Goal: Transaction & Acquisition: Purchase product/service

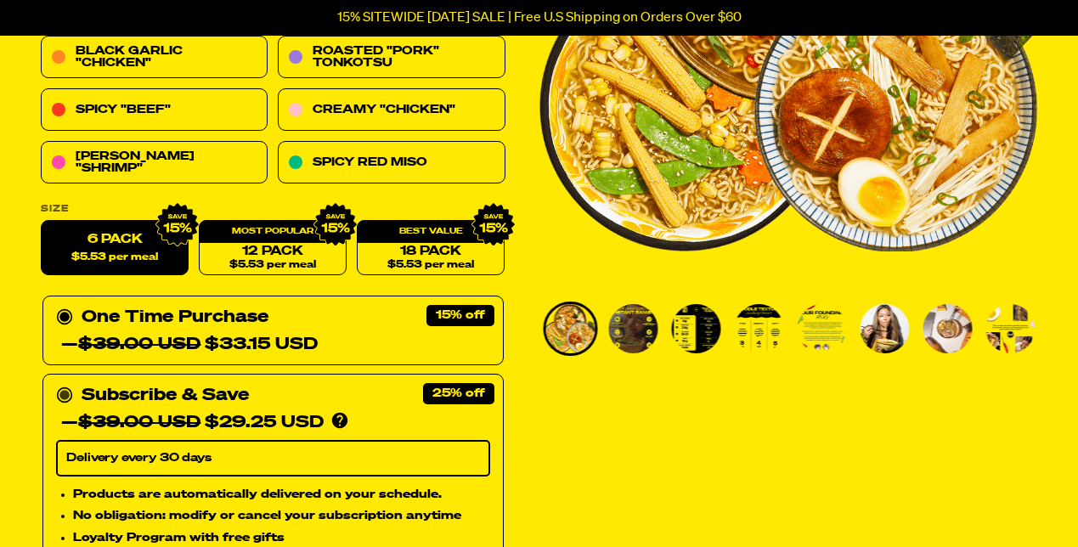
scroll to position [334, 0]
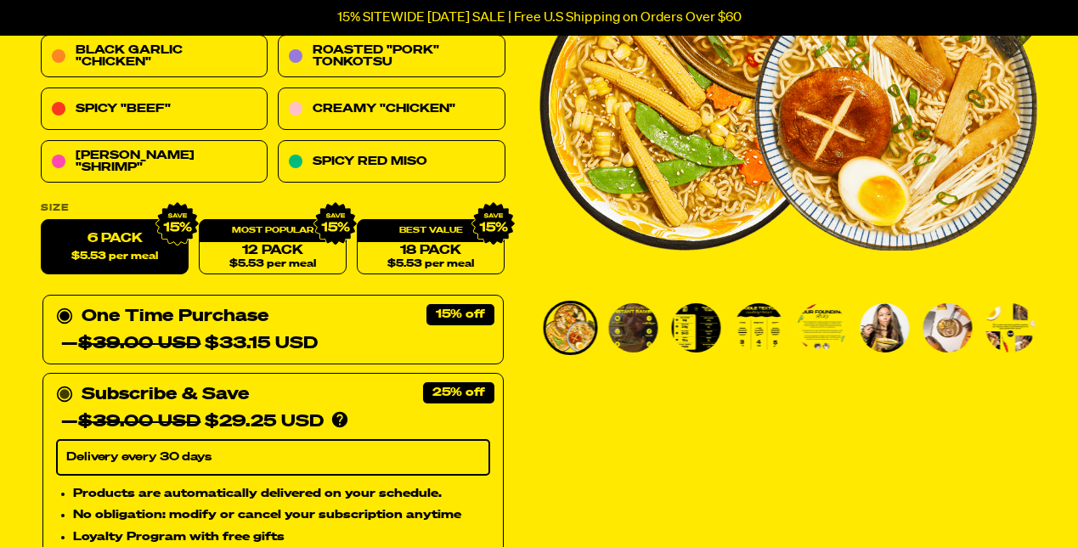
click at [60, 395] on icon at bounding box center [64, 395] width 17 height 17
click at [60, 381] on input "Subscribe & Save 25% — $39.00 USD $29.25 USD You'll receive your selected flavo…" at bounding box center [61, 381] width 11 height 0
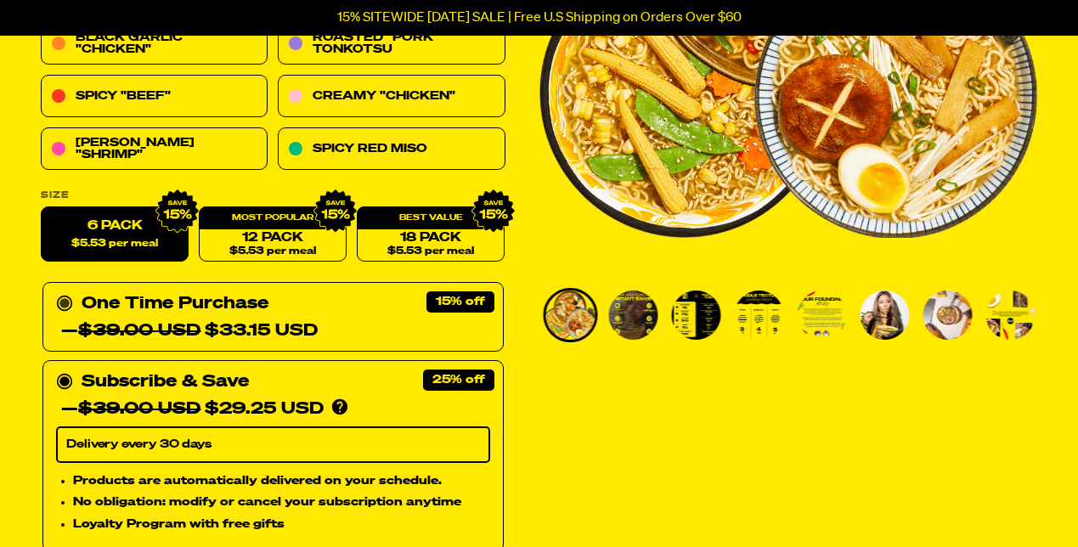
scroll to position [342, 0]
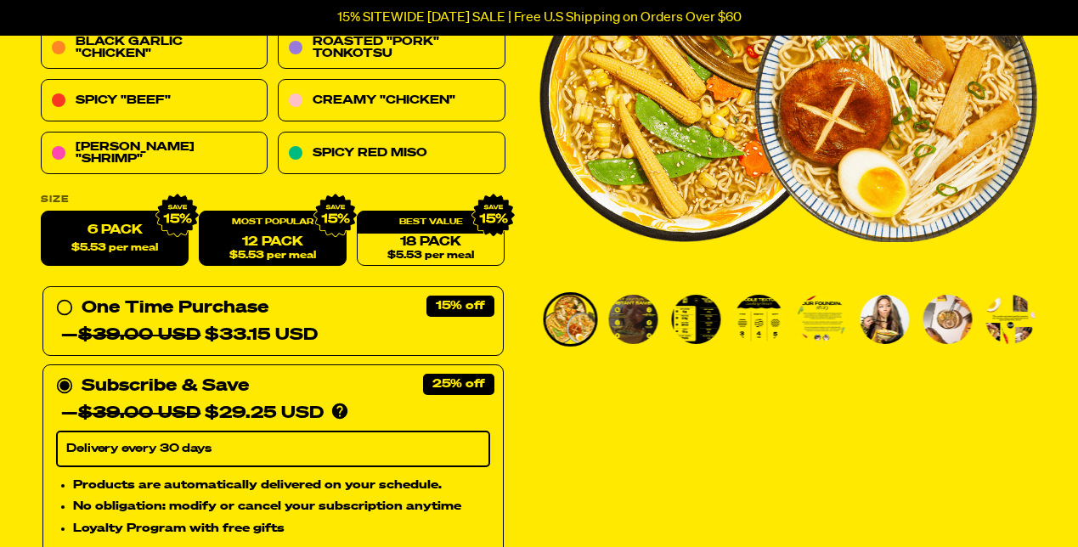
click at [267, 253] on span "$5.53 per meal" at bounding box center [272, 256] width 87 height 11
click at [141, 229] on label "6 Pack $5.53 per meal" at bounding box center [115, 239] width 148 height 55
click at [42, 212] on input "6 Pack $5.53 per meal" at bounding box center [41, 212] width 1 height 1
radio input "true"
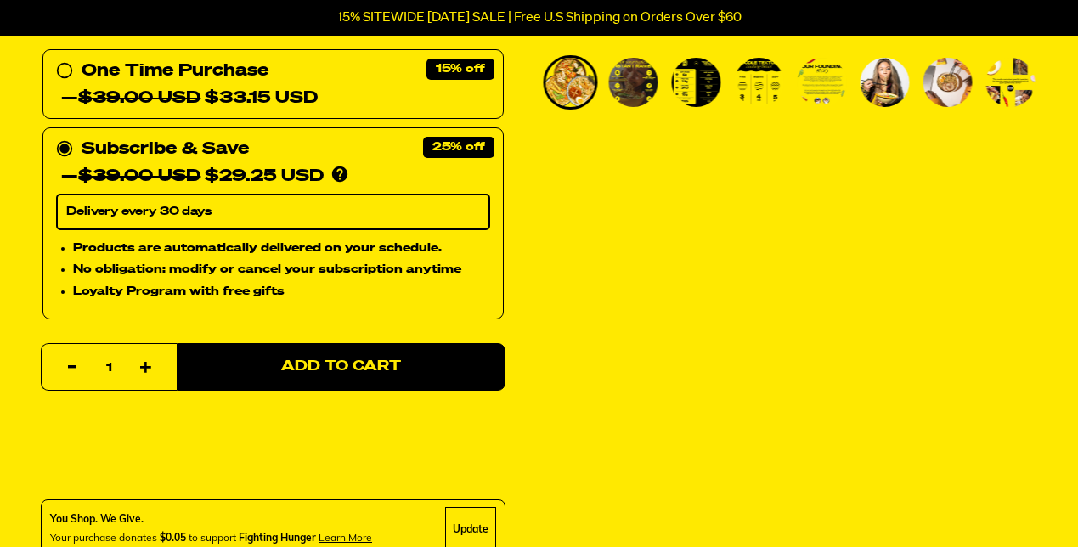
scroll to position [554, 0]
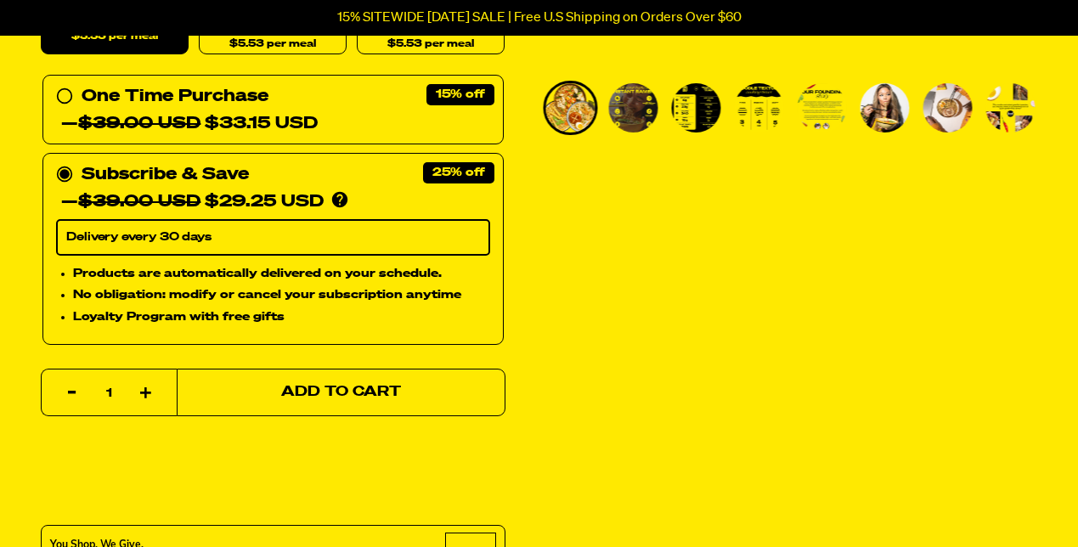
click at [439, 383] on button "Add to Cart" at bounding box center [341, 393] width 329 height 48
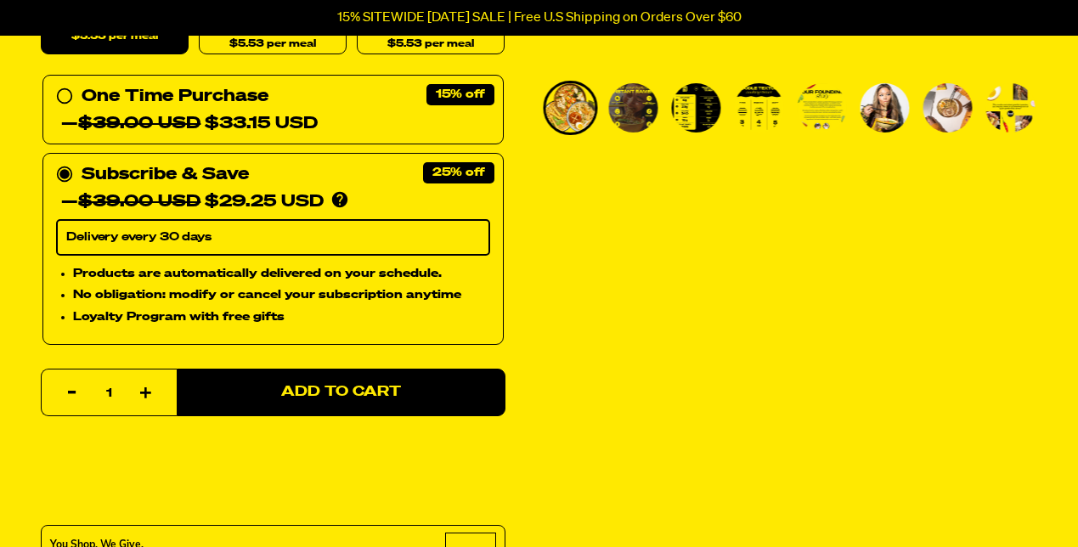
select select "Every 30 Days"
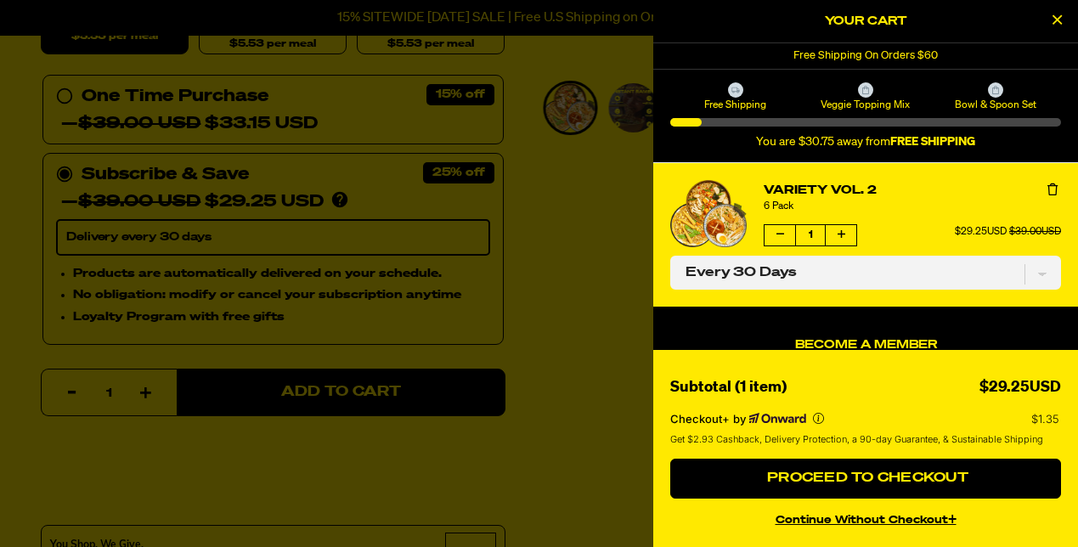
click at [565, 269] on div at bounding box center [539, 273] width 1078 height 547
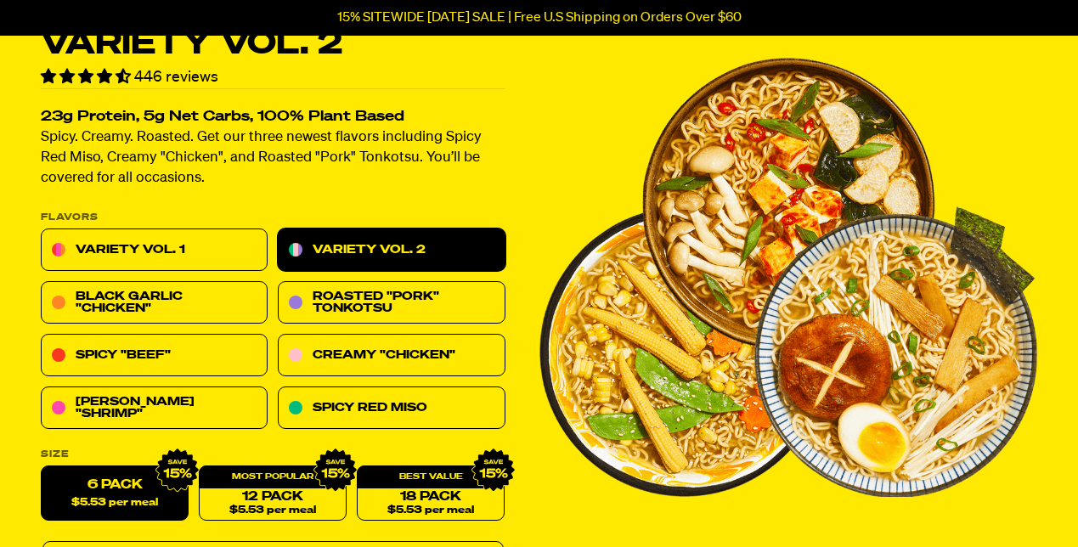
scroll to position [85, 0]
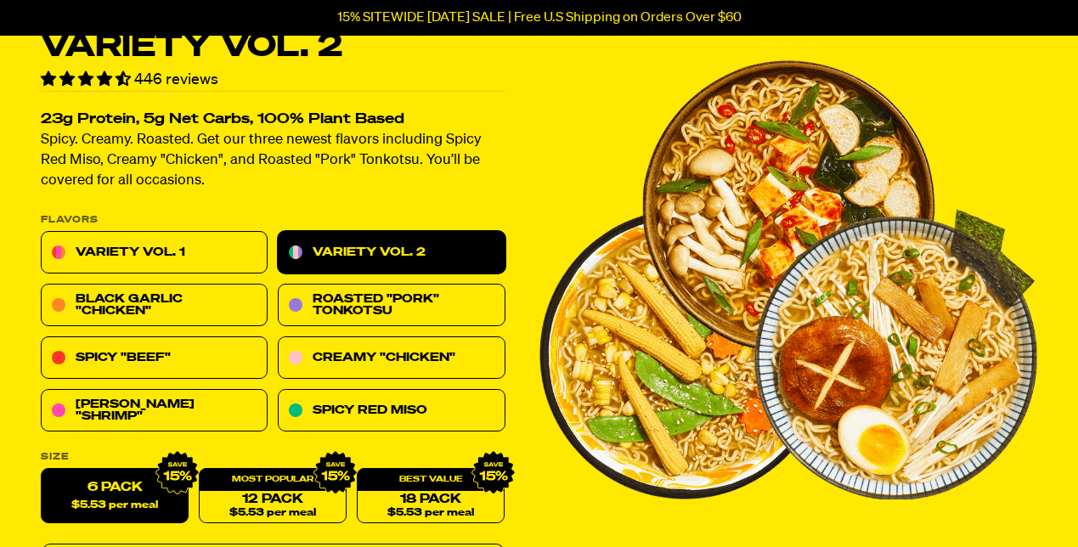
click at [455, 252] on link "Variety Vol. 2" at bounding box center [391, 253] width 227 height 42
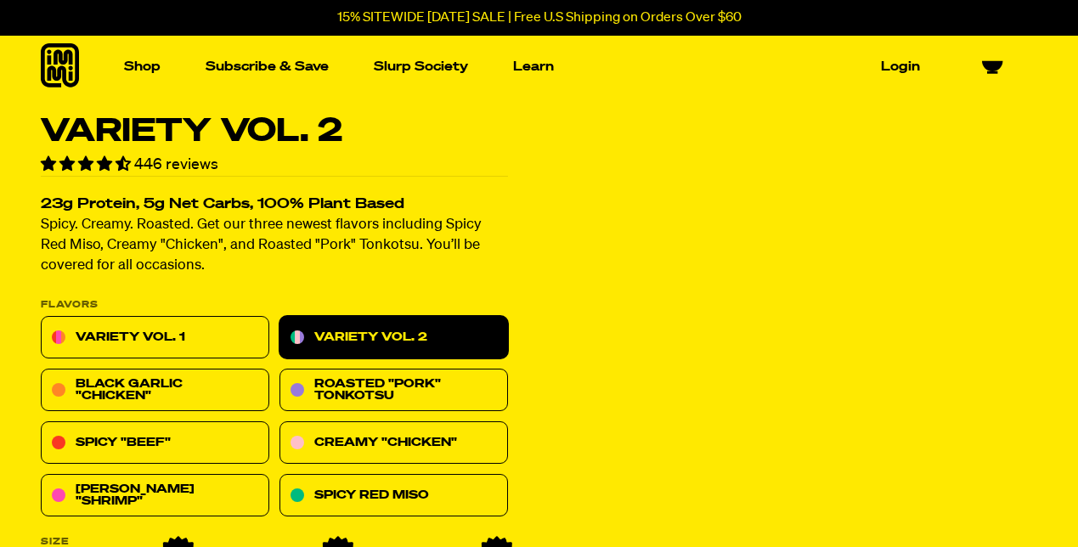
select select "Every 30 Days"
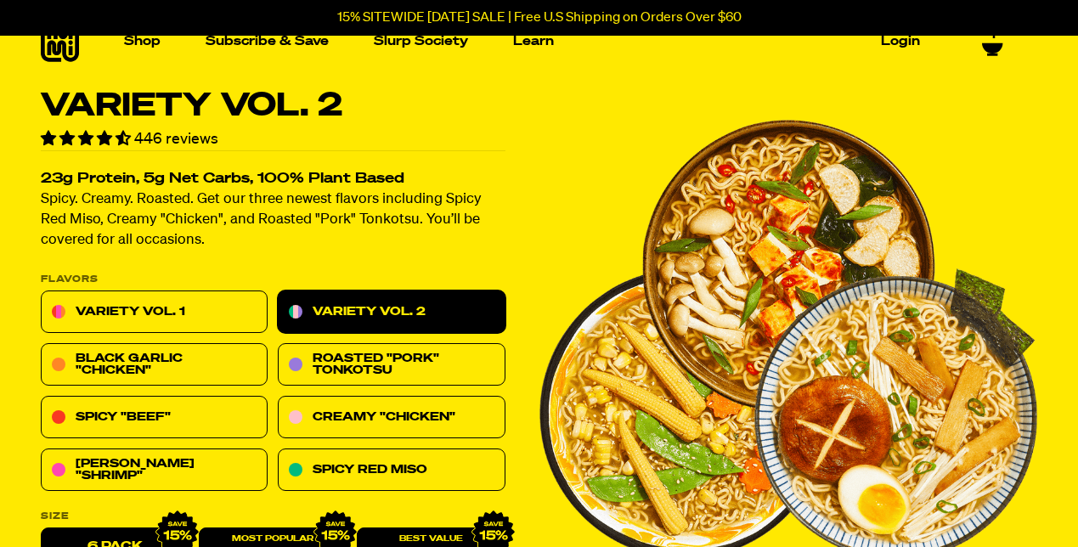
scroll to position [33, 0]
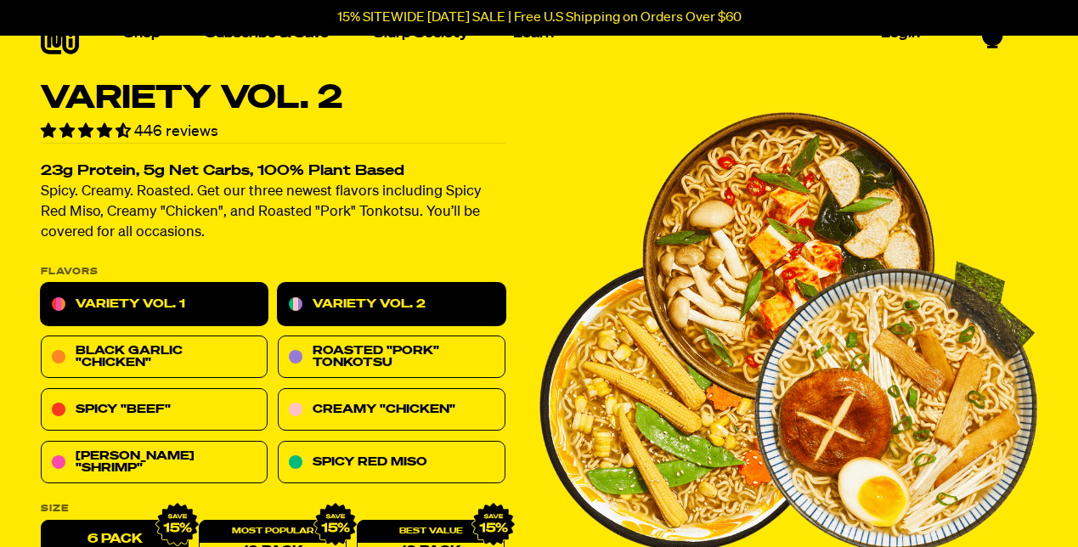
click at [201, 291] on link "Variety Vol. 1" at bounding box center [154, 305] width 227 height 42
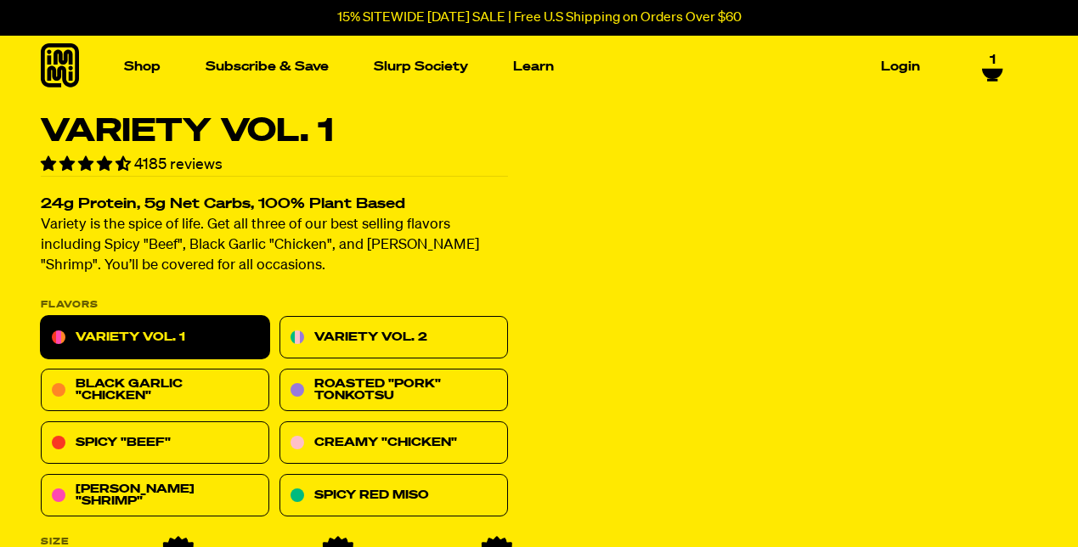
select select "Every 30 Days"
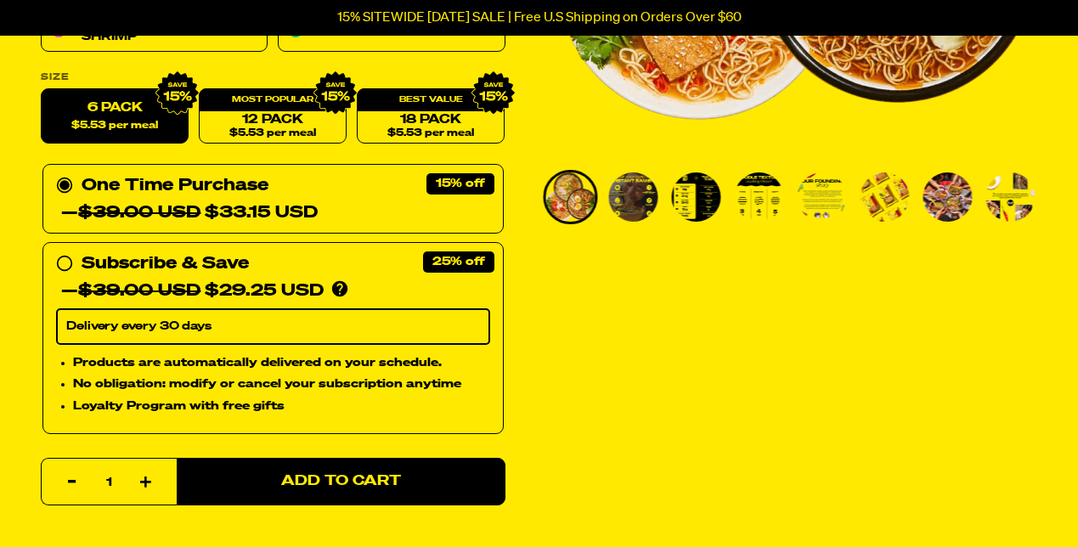
scroll to position [466, 0]
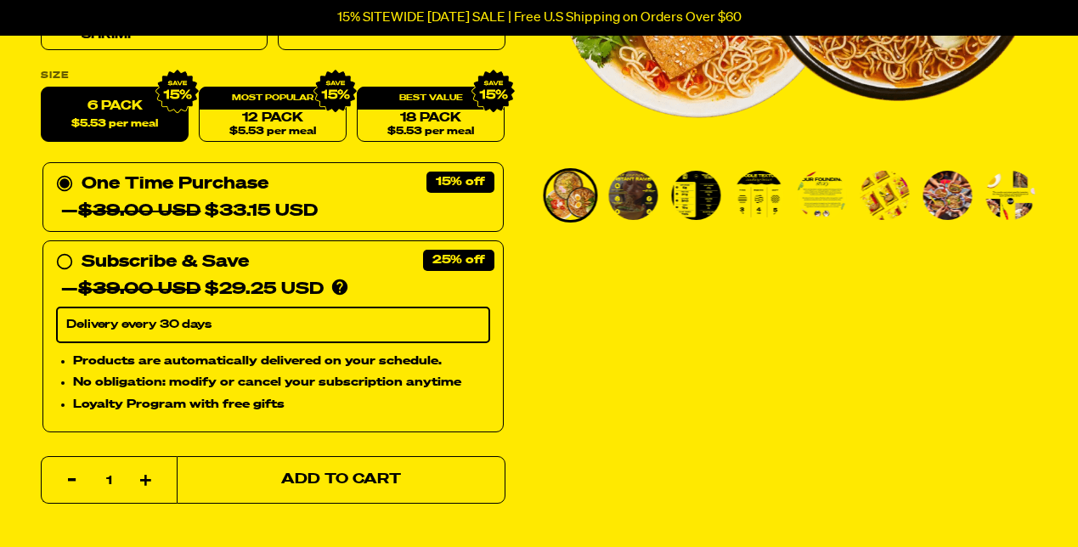
click at [343, 496] on button "Add to Cart" at bounding box center [341, 480] width 329 height 48
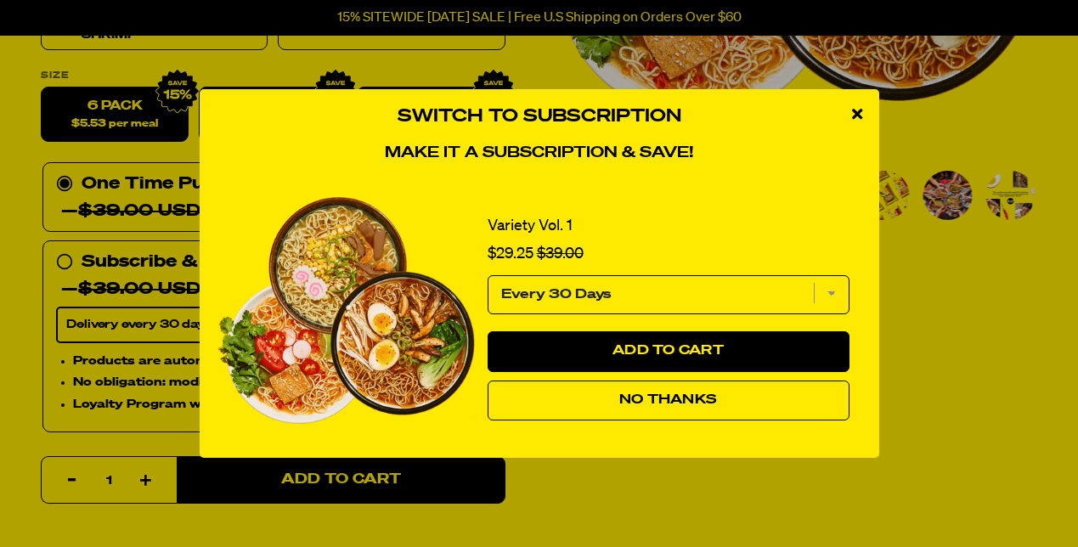
scroll to position [82, 0]
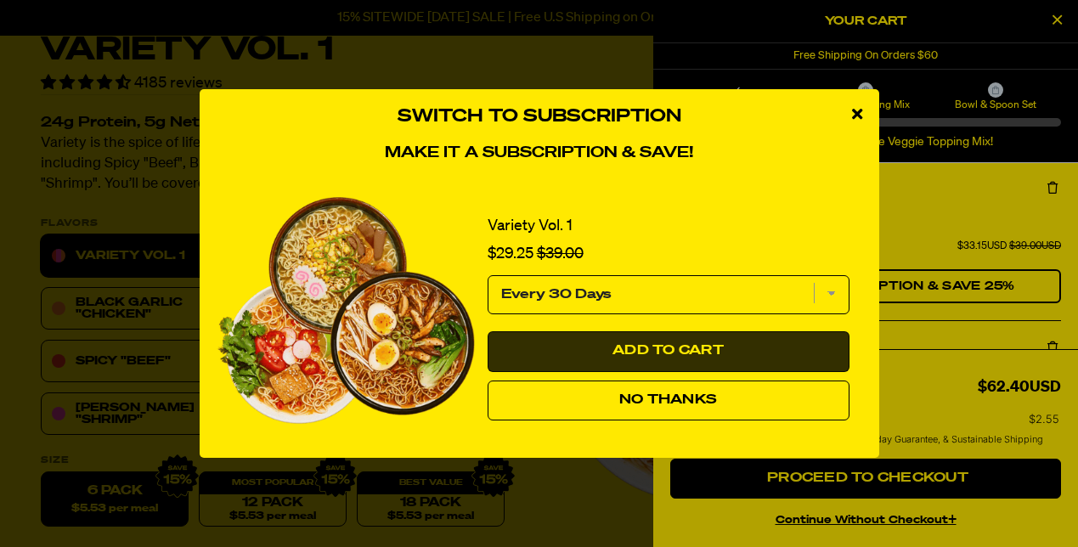
click at [775, 359] on button "Add to Cart" at bounding box center [669, 351] width 362 height 41
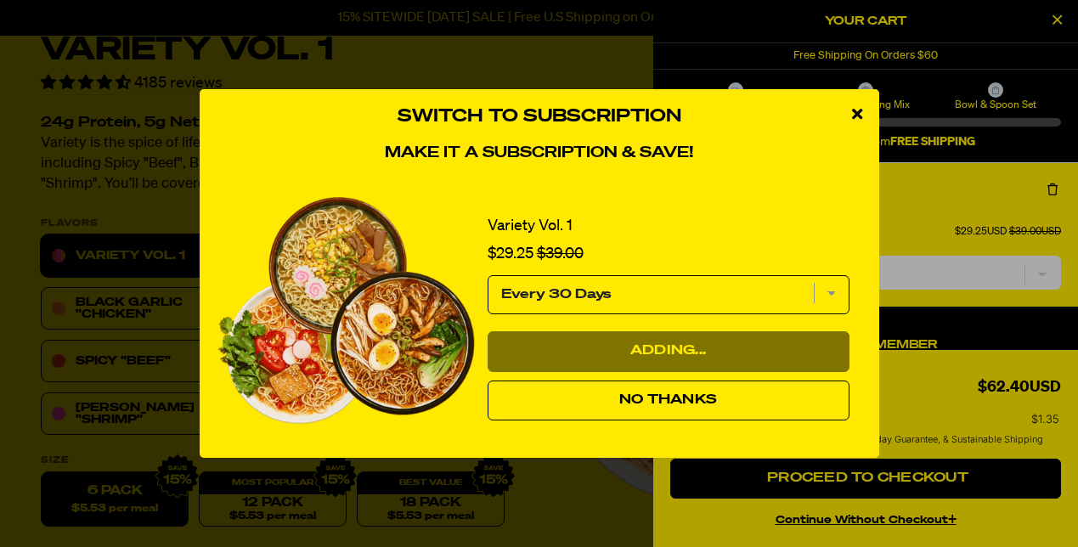
select select "Every 30 Days"
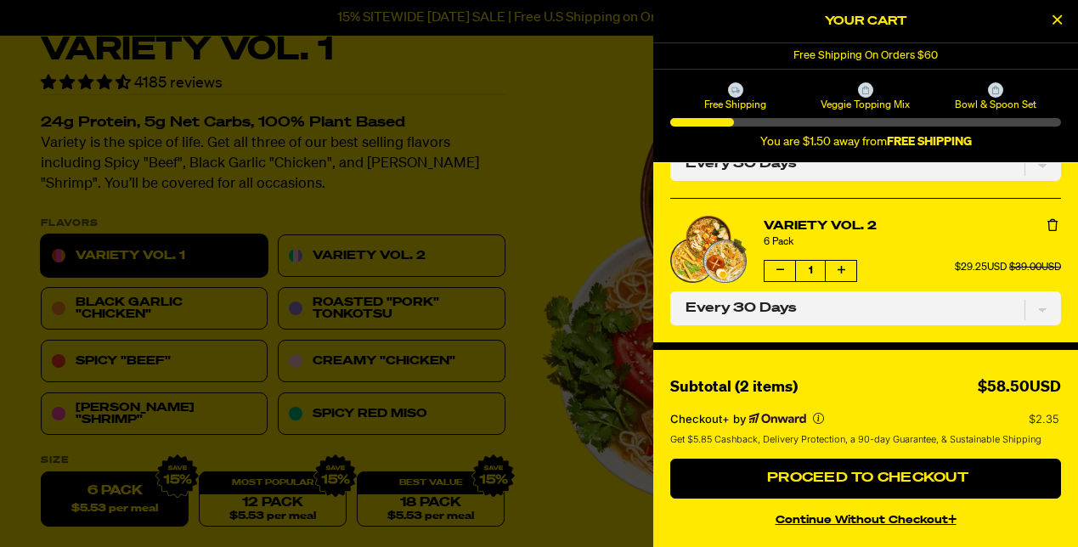
scroll to position [110, 0]
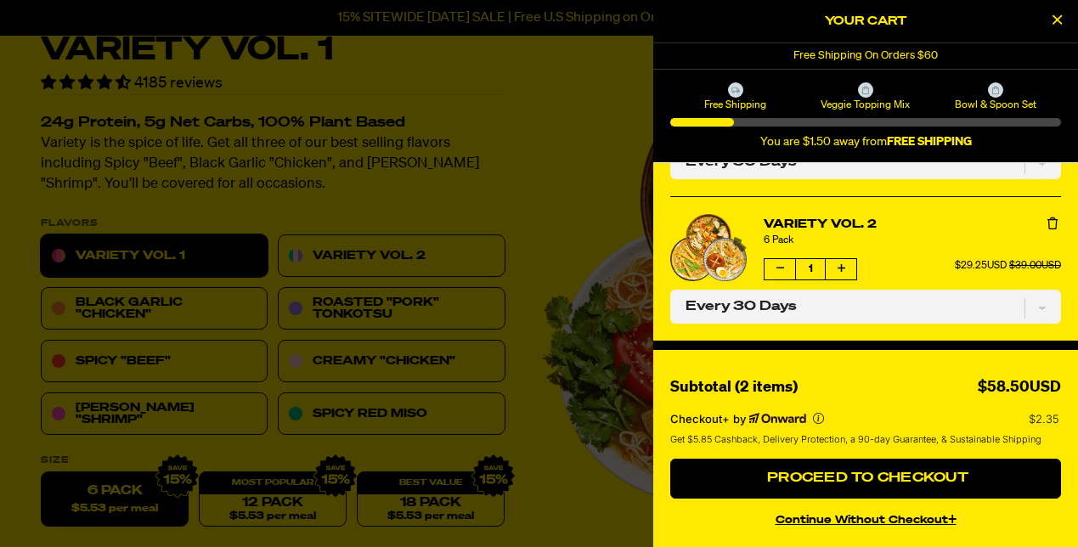
click at [780, 267] on icon "Decrease quantity of Variety Vol. 2" at bounding box center [781, 268] width 8 height 10
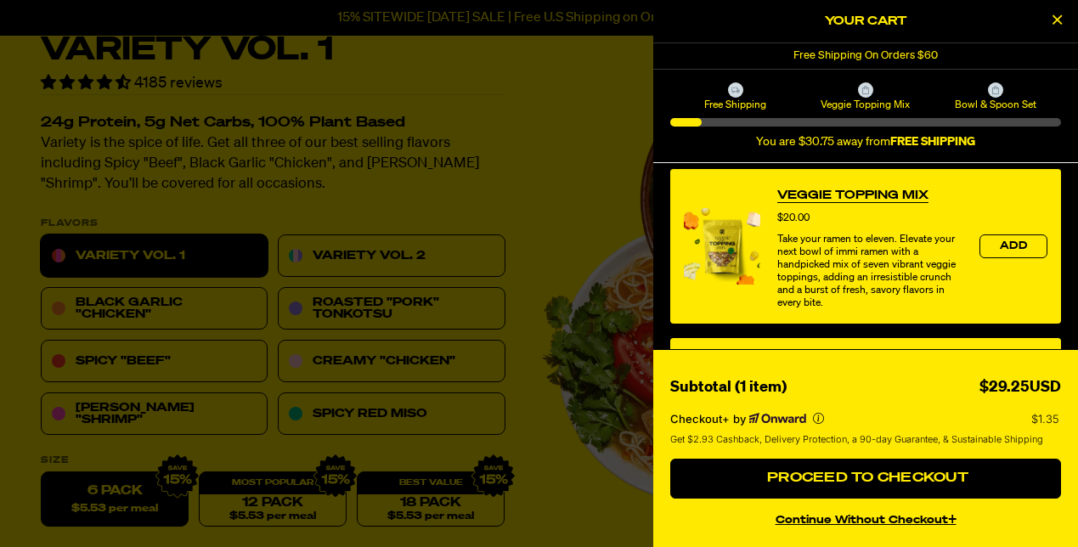
scroll to position [552, 0]
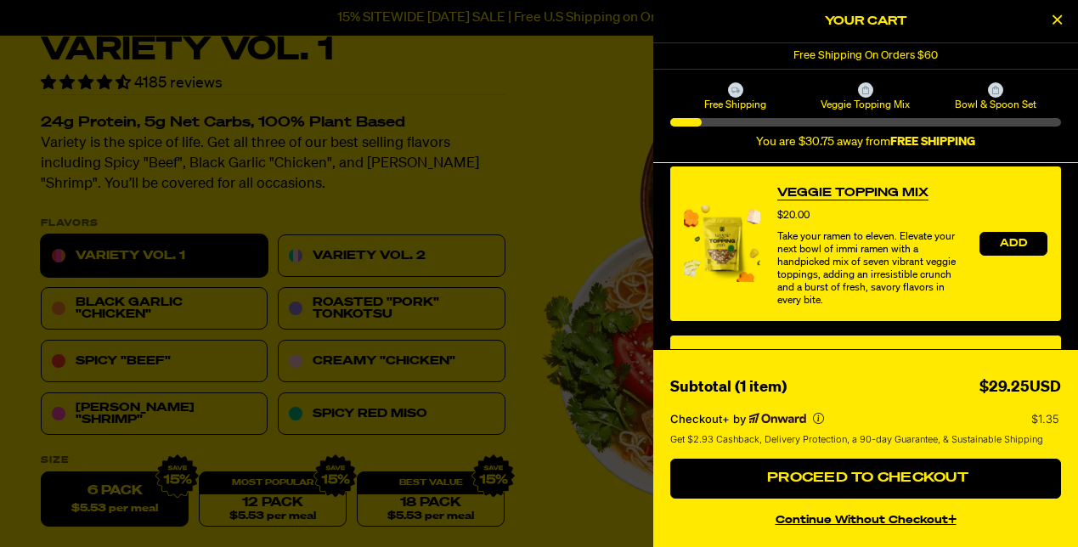
click at [1010, 240] on span "Add" at bounding box center [1013, 244] width 27 height 10
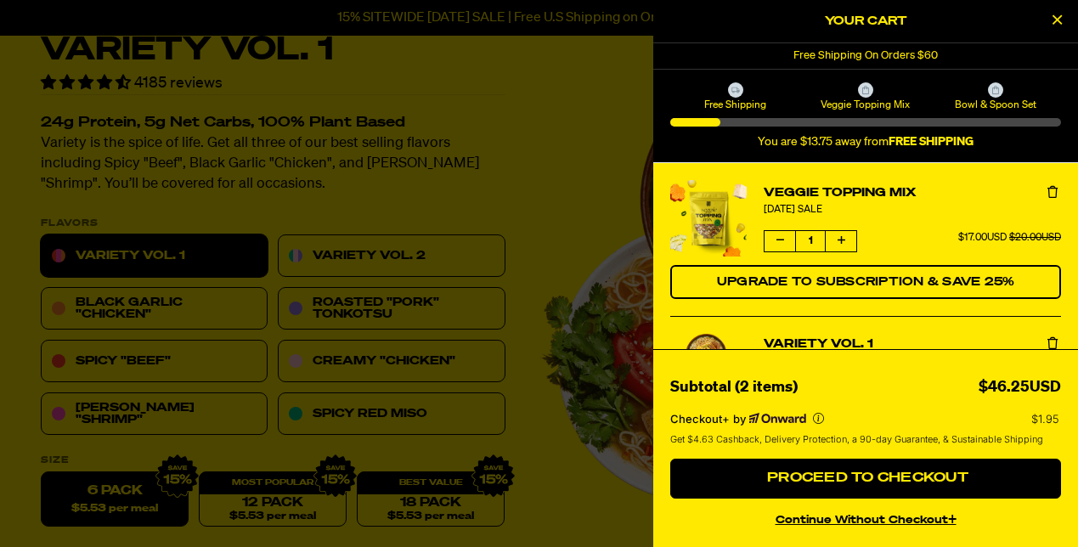
scroll to position [0, 0]
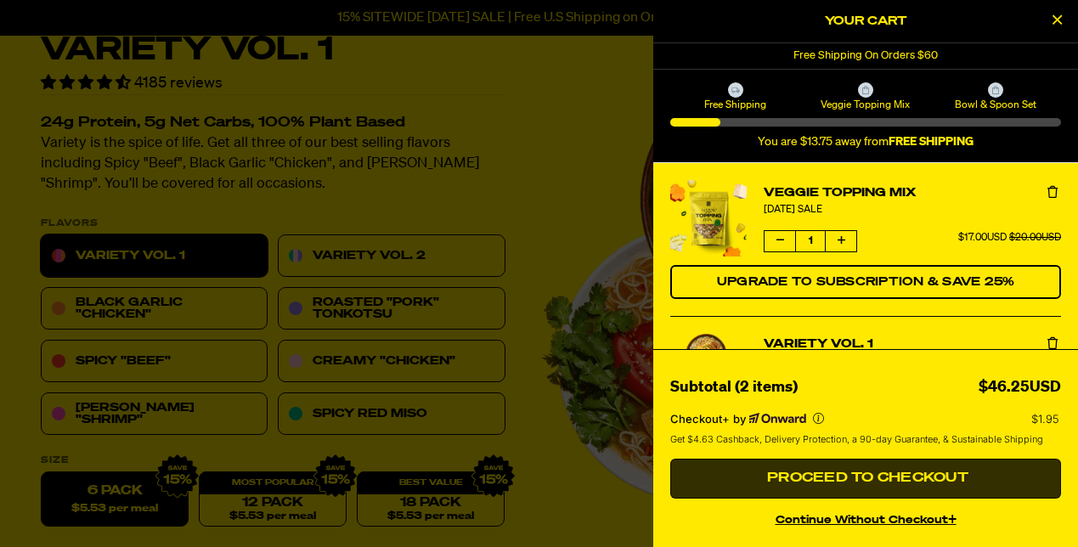
click at [870, 493] on button "Proceed to Checkout" at bounding box center [865, 479] width 391 height 41
